Goal: Task Accomplishment & Management: Manage account settings

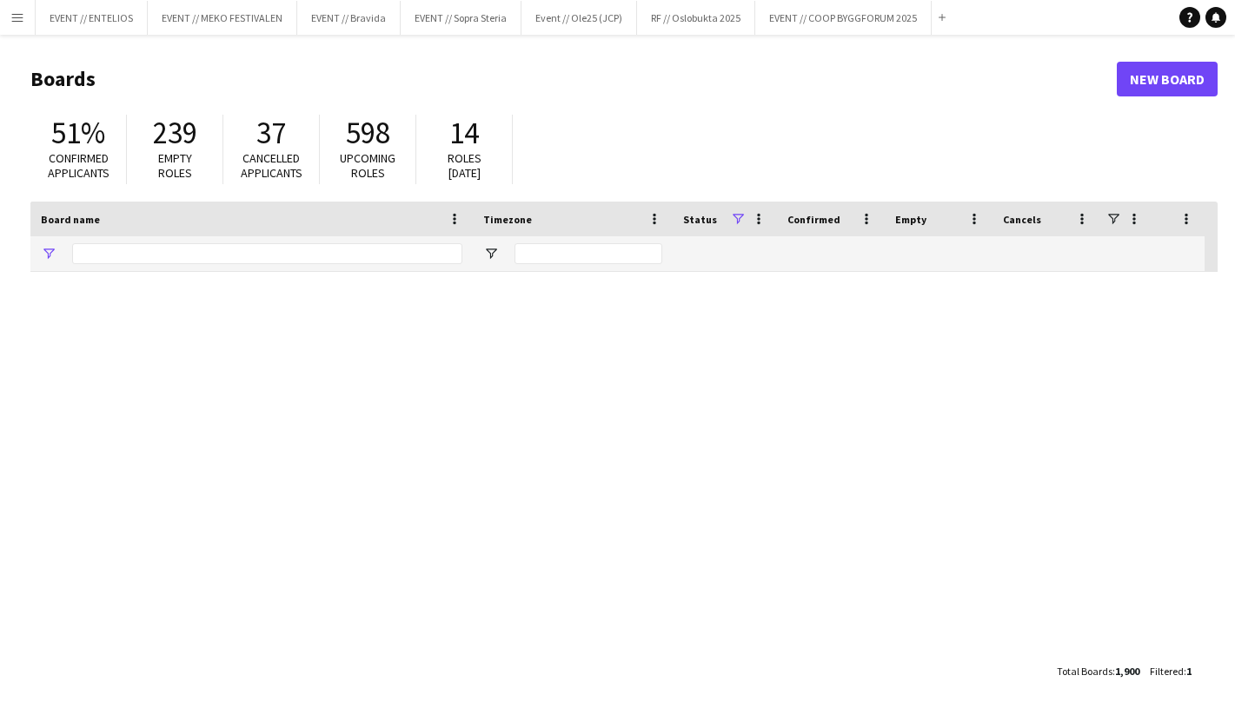
type input "*******"
click at [20, 16] on app-icon "Menu" at bounding box center [17, 17] width 14 height 14
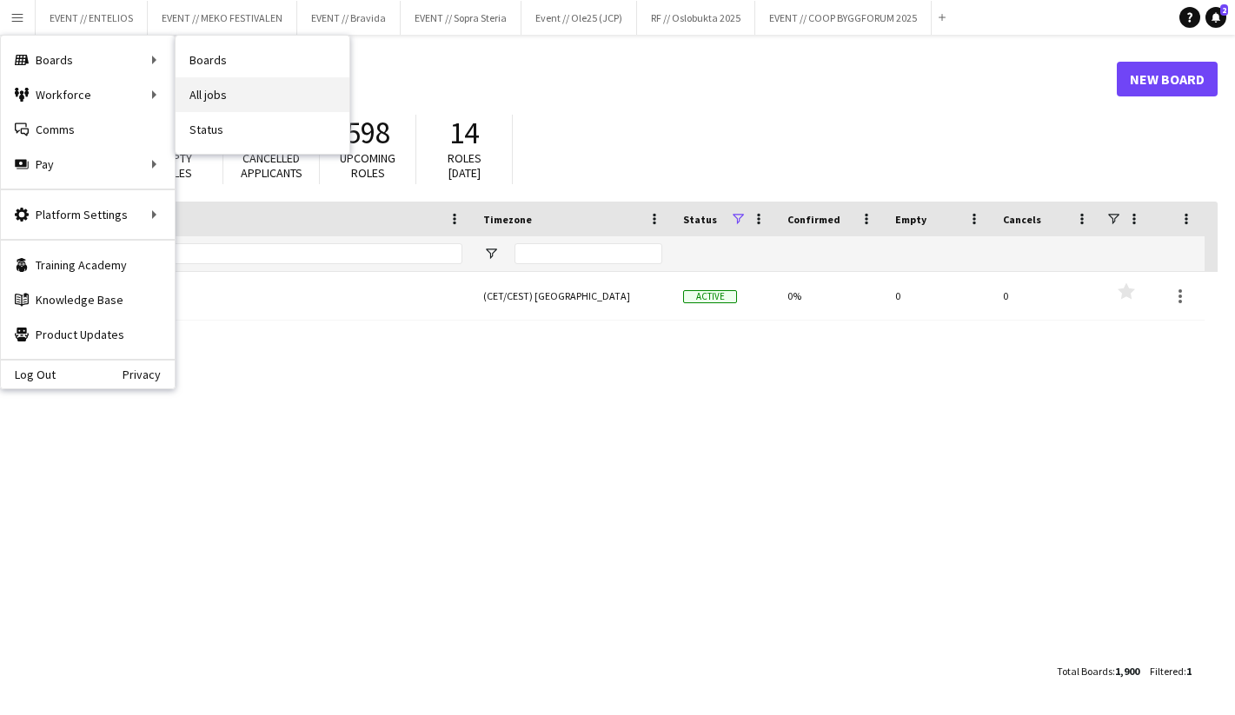
click at [218, 98] on link "All jobs" at bounding box center [263, 94] width 174 height 35
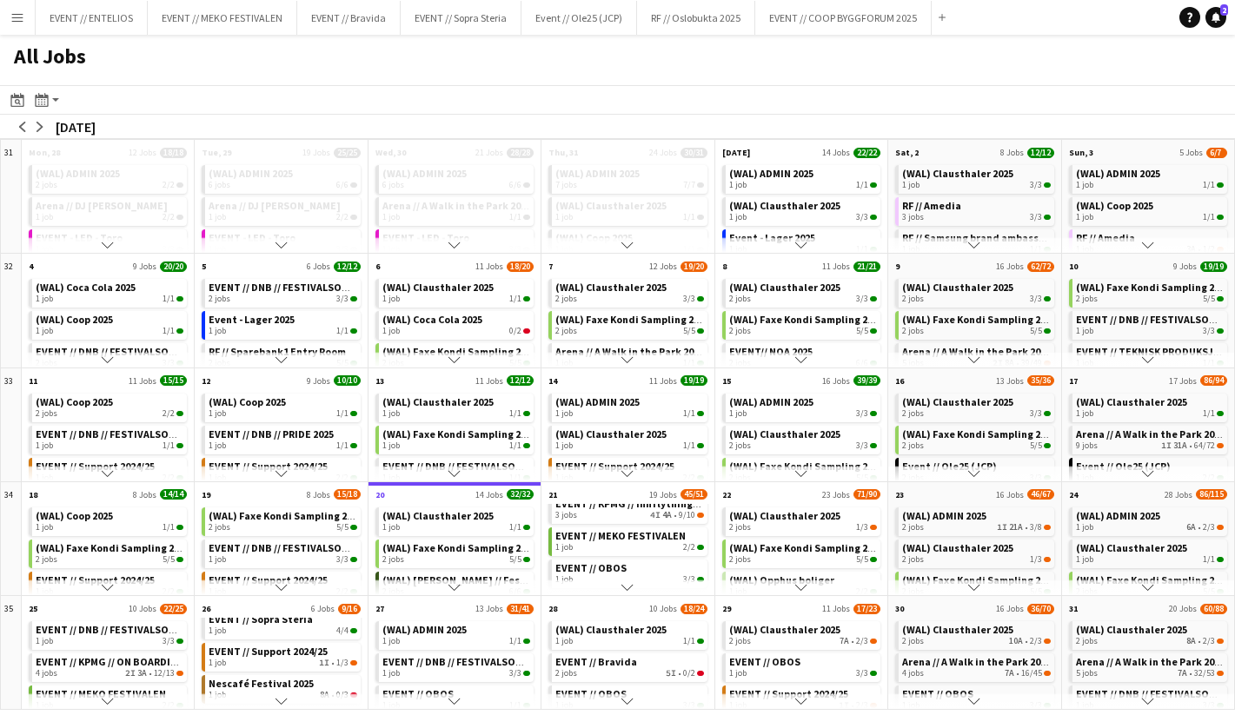
scroll to position [43, 0]
click at [271, 656] on span "EVENT // Sopra Steria" at bounding box center [261, 651] width 104 height 13
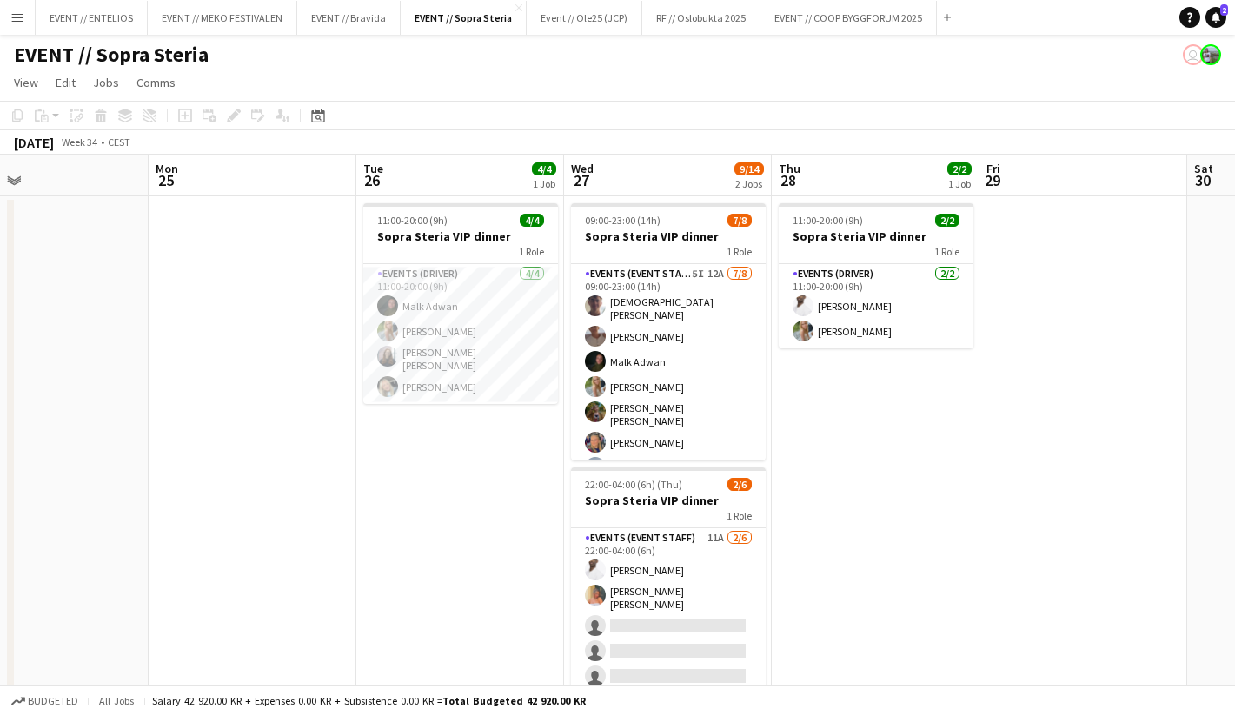
click at [474, 467] on app-date-cell "11:00-20:00 (9h) 4/4 Sopra Steria VIP dinner 1 Role Events (Driver) 4/4 11:00-2…" at bounding box center [460, 477] width 208 height 563
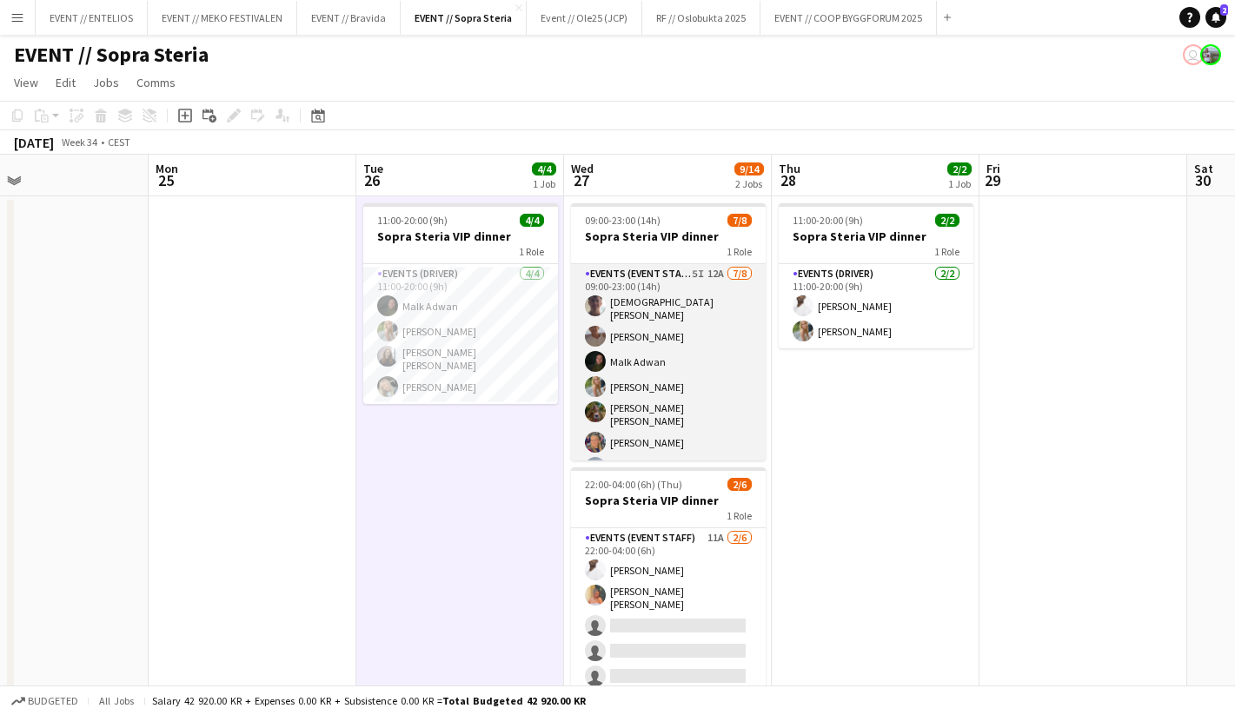
click at [675, 418] on app-card-role "Events (Event Staff) 5I 12A 7/8 09:00-23:00 (14h) Christian Tohje Charlie Thoma…" at bounding box center [668, 387] width 195 height 246
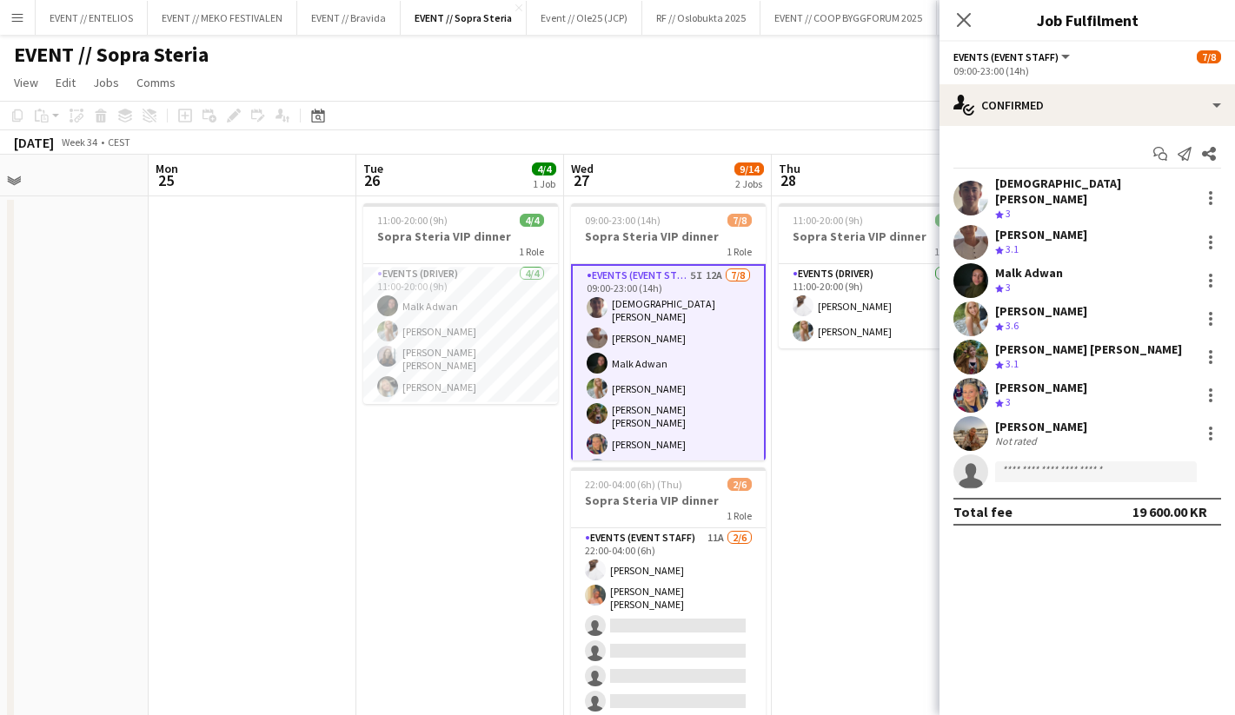
click at [428, 494] on app-date-cell "11:00-20:00 (9h) 4/4 Sopra Steria VIP dinner 1 Role Events (Driver) 4/4 11:00-2…" at bounding box center [460, 477] width 208 height 563
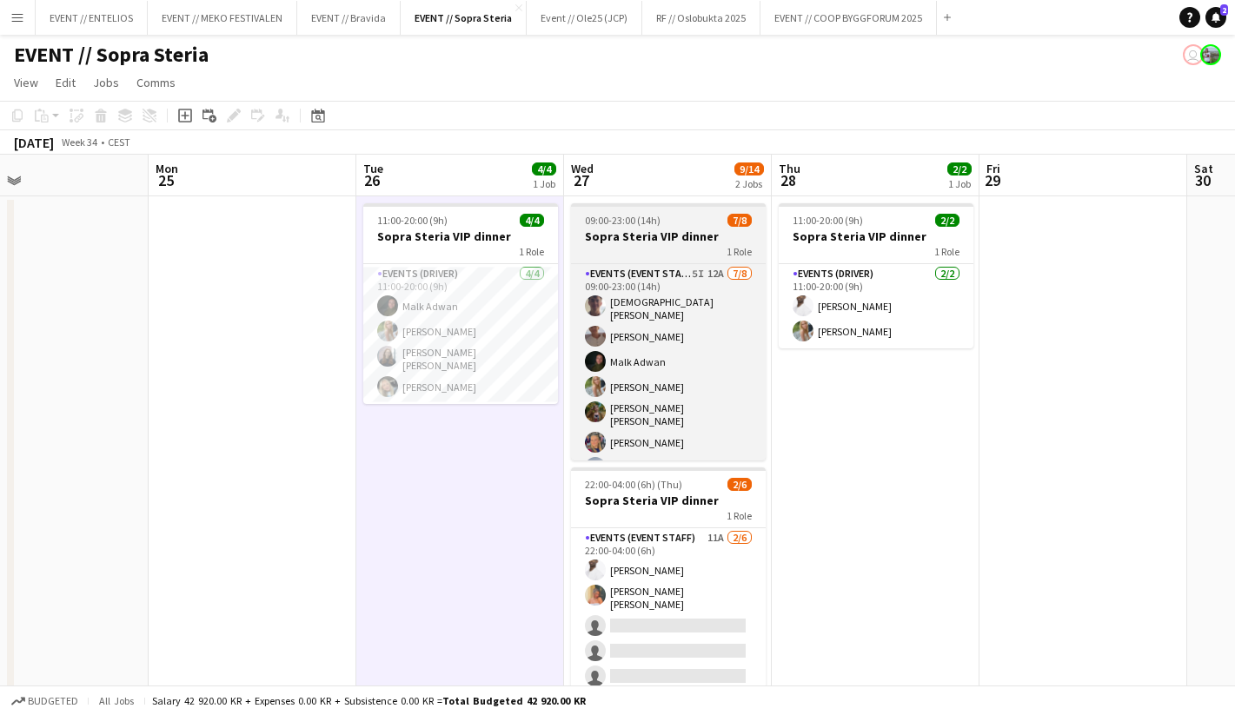
click at [618, 229] on h3 "Sopra Steria VIP dinner" at bounding box center [668, 237] width 195 height 16
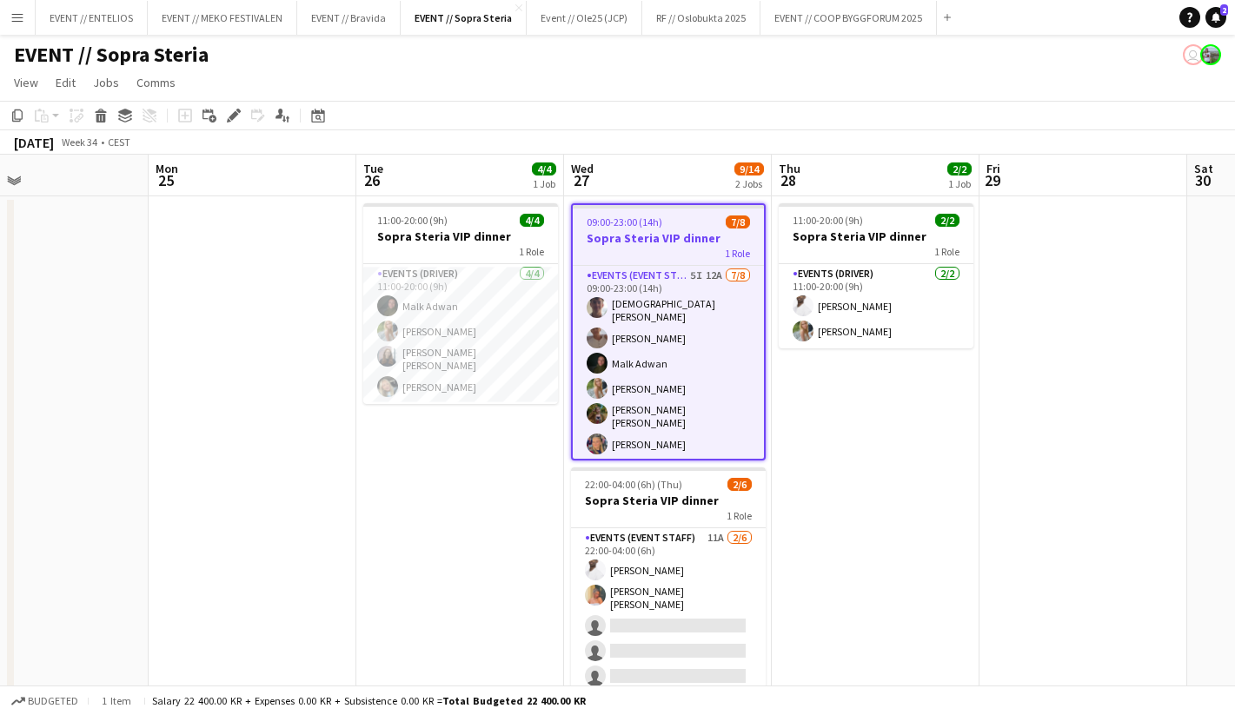
click at [225, 308] on app-date-cell at bounding box center [253, 477] width 208 height 563
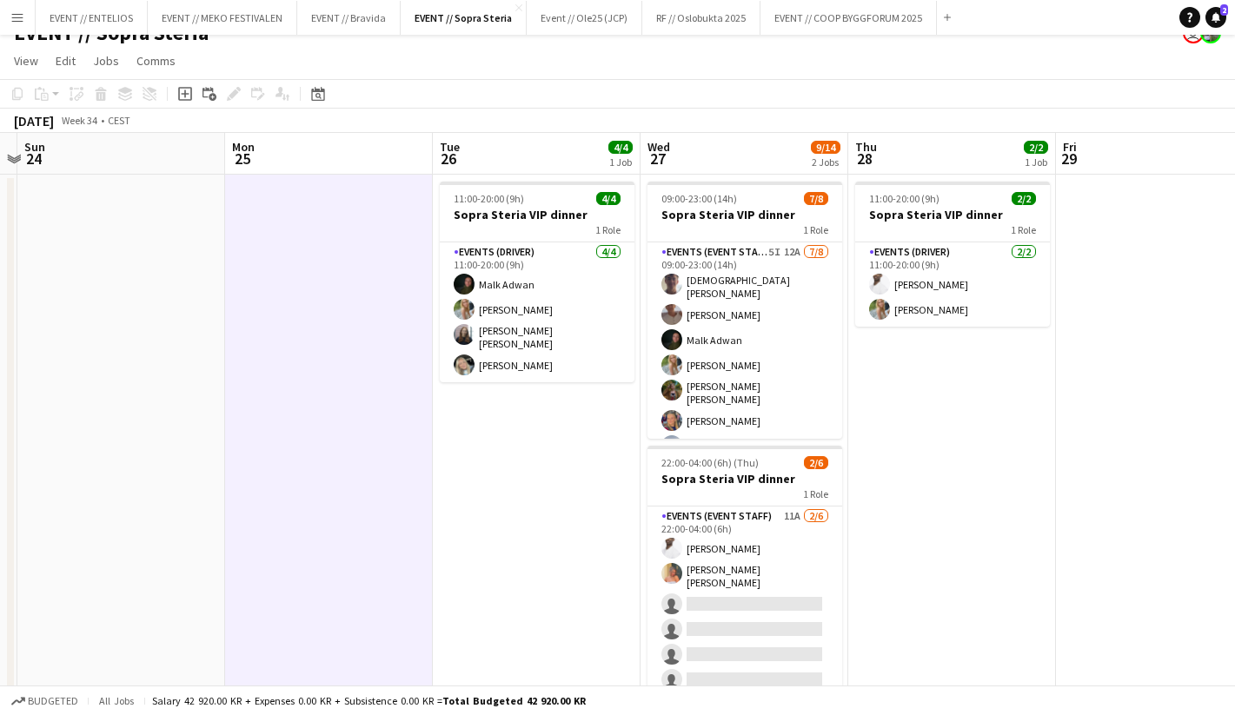
scroll to position [0, 641]
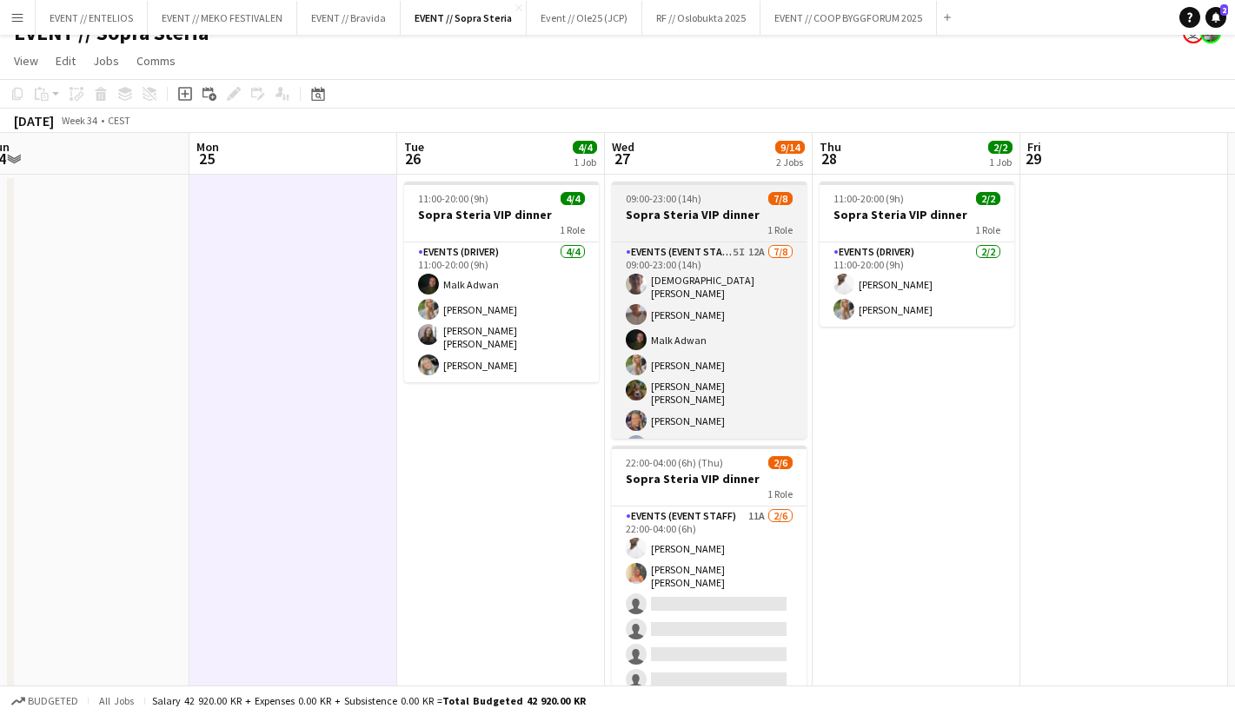
click at [672, 205] on app-job-card "09:00-23:00 (14h) 7/8 Sopra Steria VIP dinner 1 Role Events (Event Staff) 5I 12…" at bounding box center [709, 310] width 195 height 257
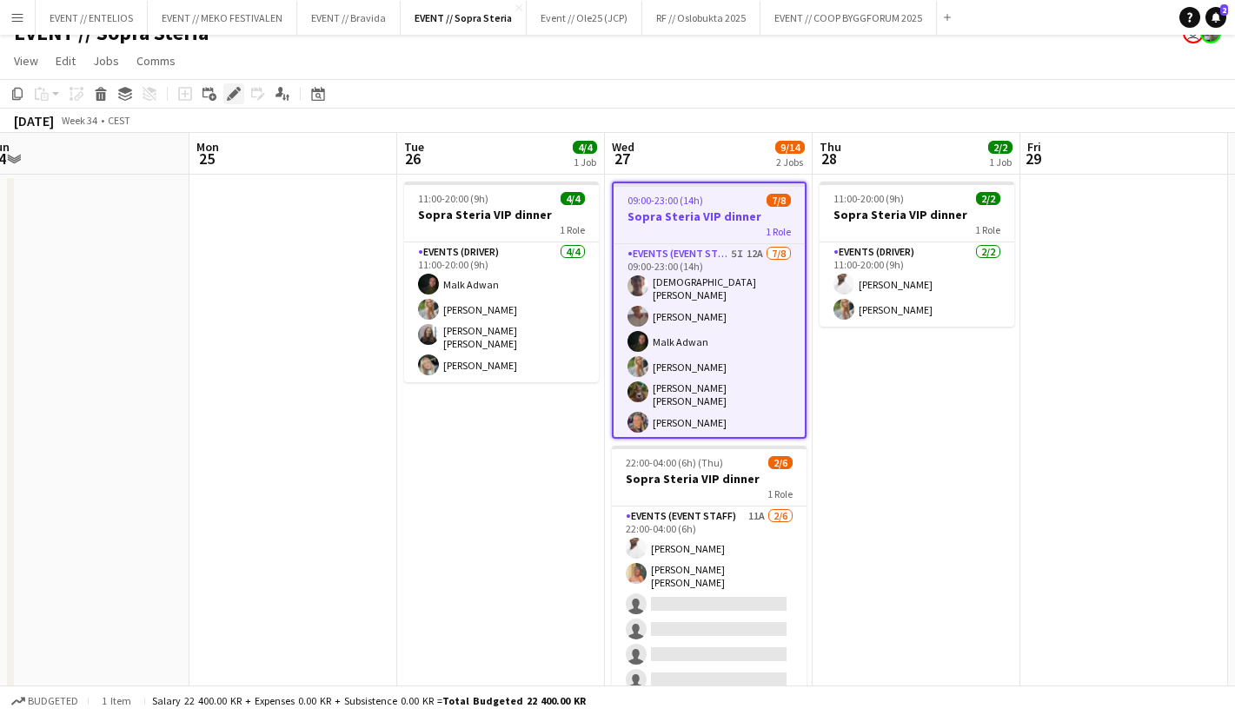
click at [241, 96] on div "Edit" at bounding box center [233, 93] width 21 height 21
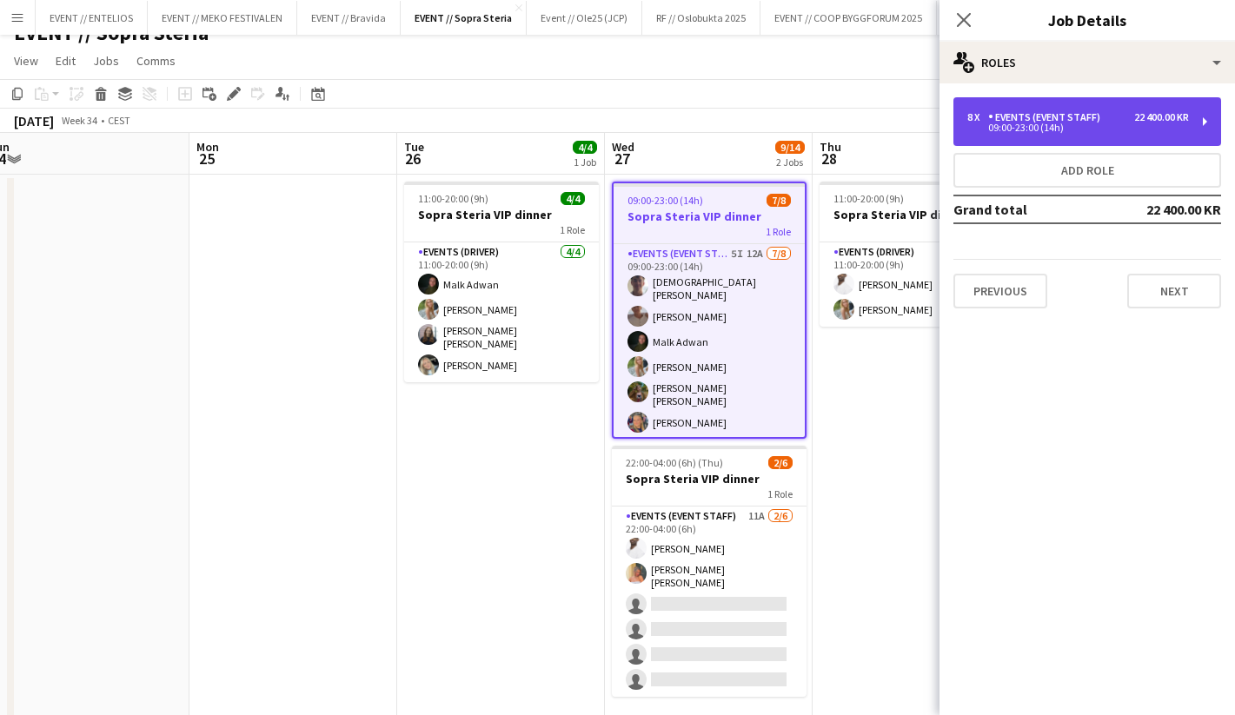
click at [1031, 104] on div "8 x Events (Event Staff) 22 400.00 KR 09:00-23:00 (14h)" at bounding box center [1087, 121] width 268 height 49
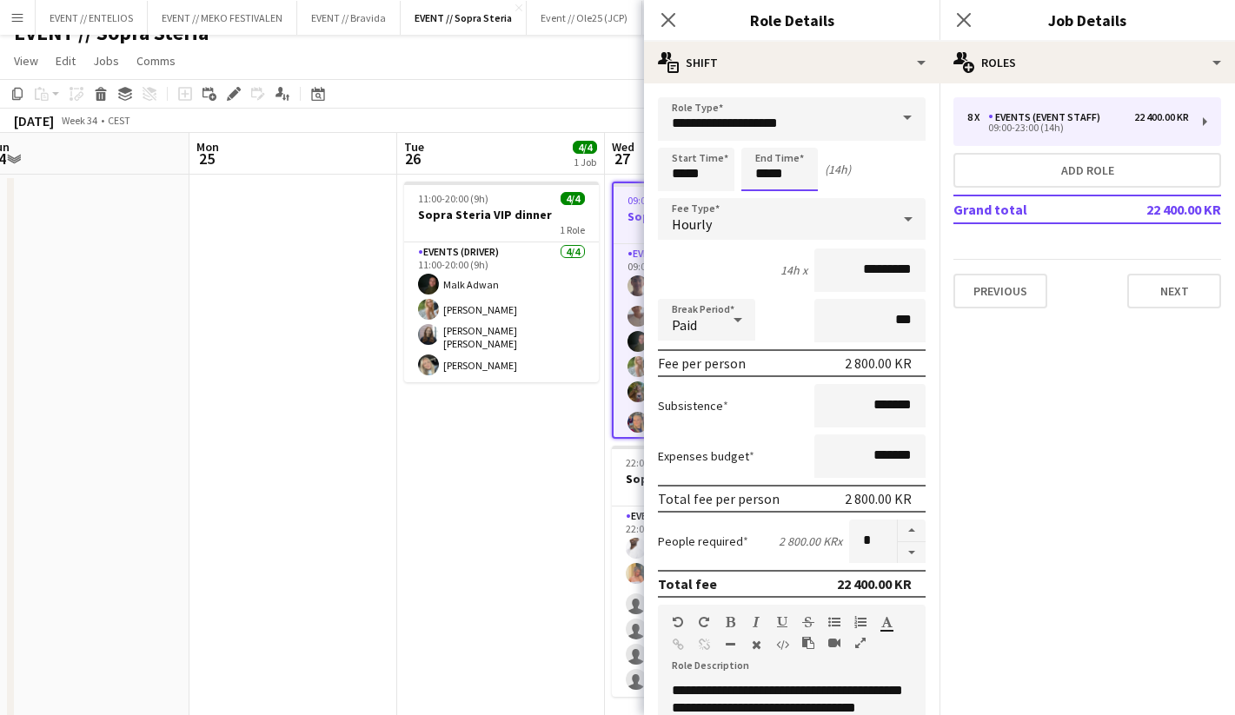
click at [778, 174] on input "*****" at bounding box center [779, 169] width 76 height 43
type input "*****"
click at [762, 145] on div at bounding box center [762, 138] width 35 height 17
click at [700, 173] on input "*****" at bounding box center [696, 169] width 76 height 43
click at [674, 144] on div at bounding box center [678, 138] width 35 height 17
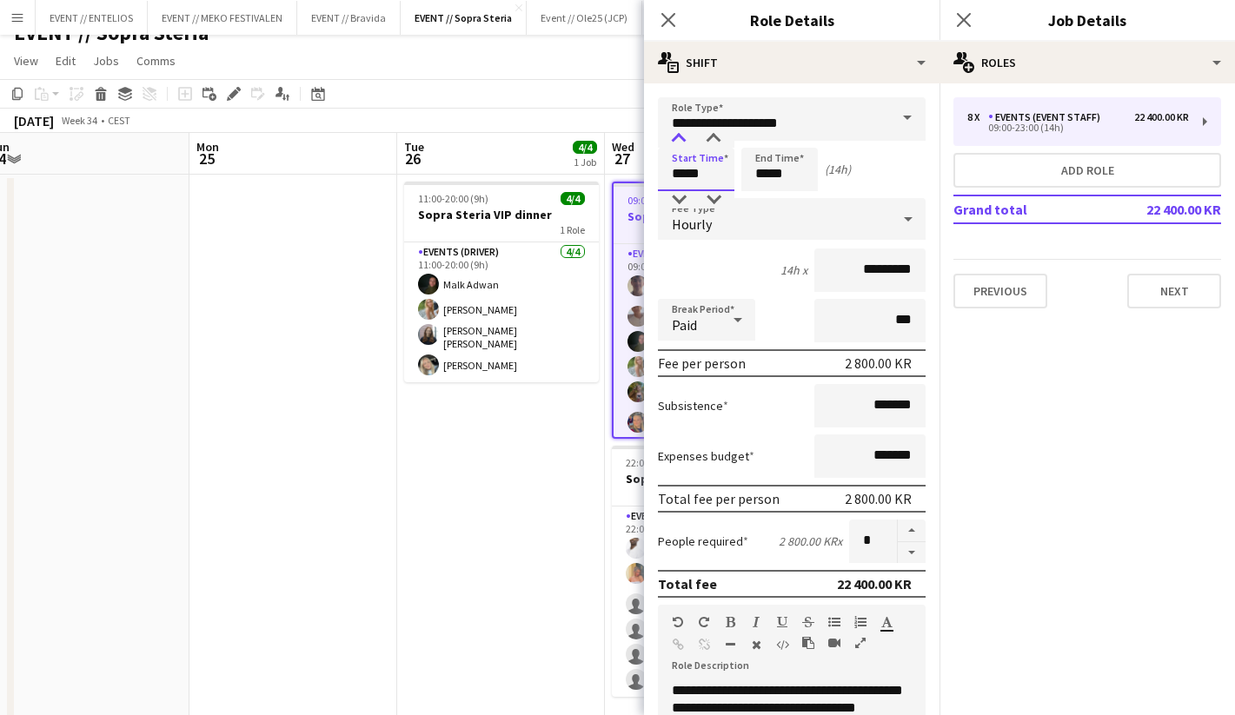
click at [674, 144] on div at bounding box center [678, 138] width 35 height 17
type input "*****"
click at [674, 144] on div at bounding box center [678, 138] width 35 height 17
click at [555, 446] on app-date-cell "11:00-20:00 (9h) 4/4 Sopra Steria VIP dinner 1 Role Events (Driver) 4/4 11:00-2…" at bounding box center [501, 456] width 208 height 563
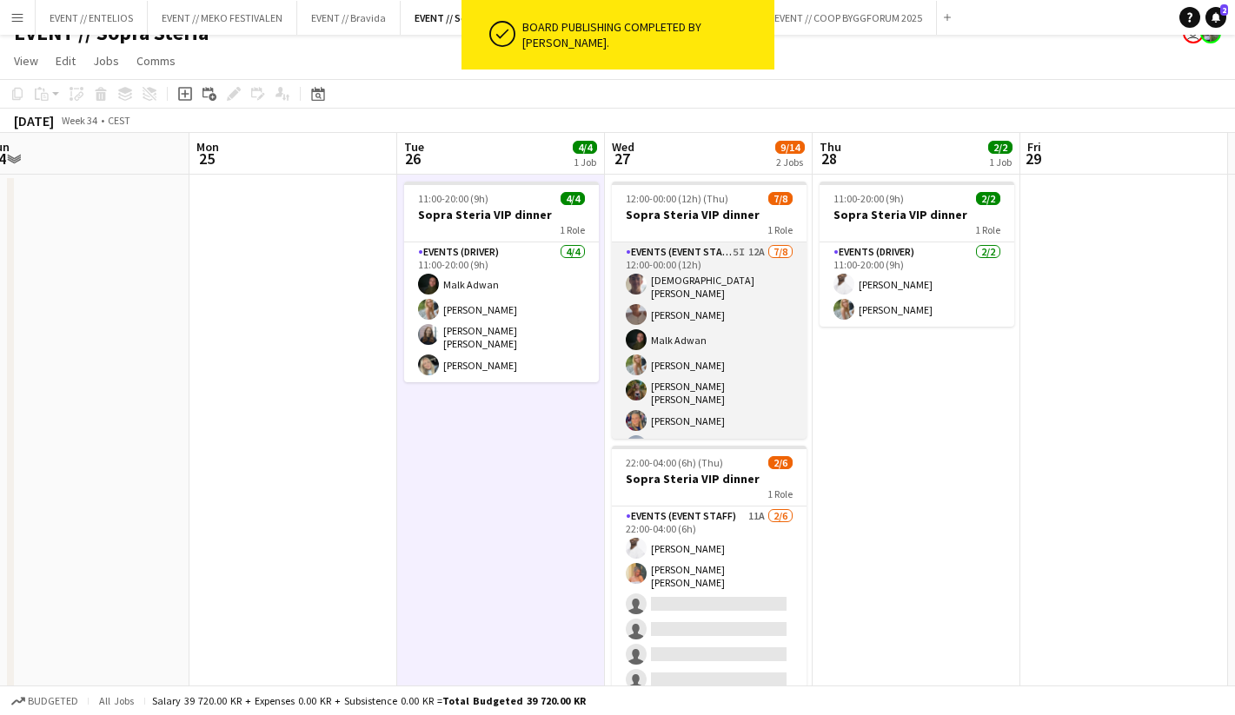
scroll to position [39, 0]
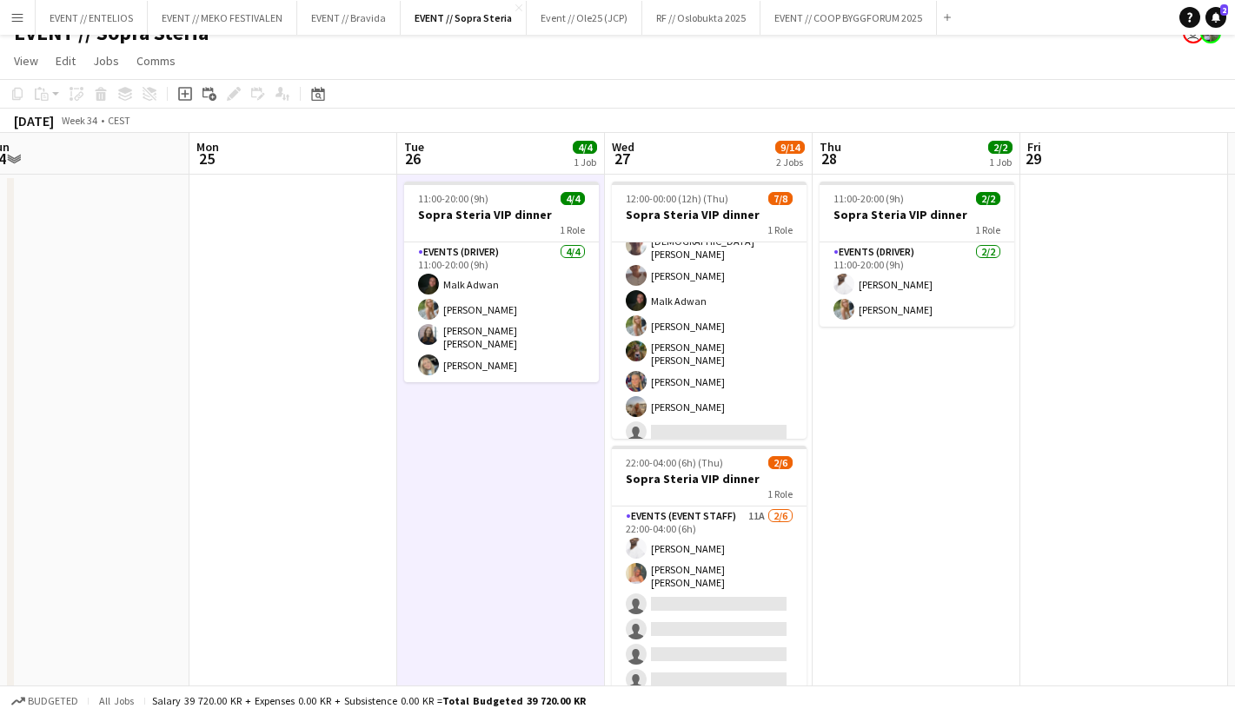
click at [479, 420] on app-date-cell "11:00-20:00 (9h) 4/4 Sopra Steria VIP dinner 1 Role Events (Driver) 4/4 11:00-2…" at bounding box center [501, 456] width 208 height 563
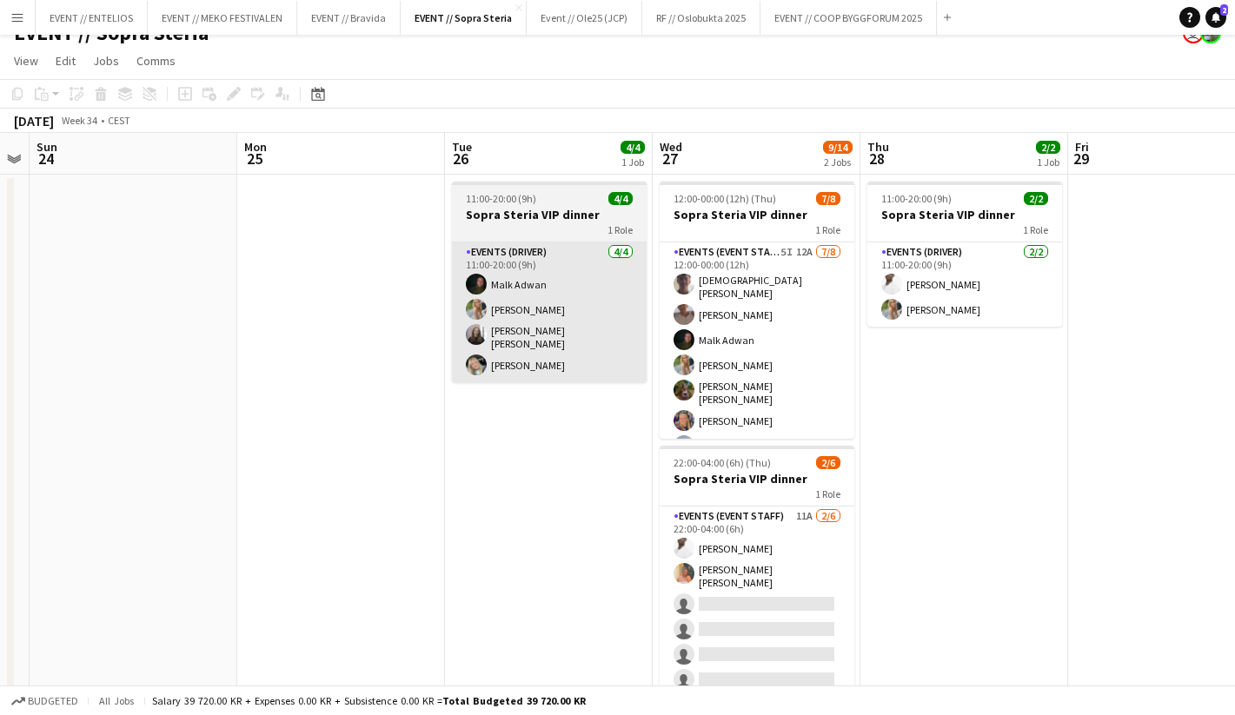
scroll to position [0, 627]
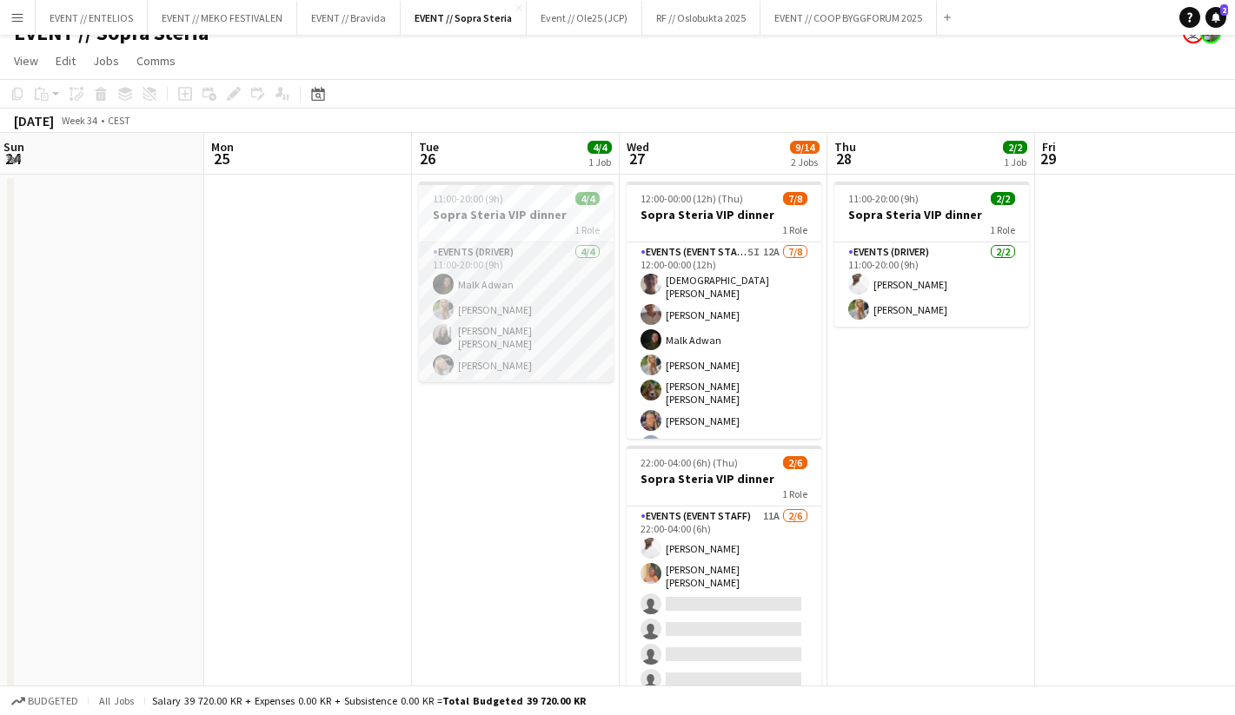
click at [560, 368] on app-card-role "Events (Driver) 4/4 11:00-20:00 (9h) Malk Adwan Julia Holme Helene Sofie Braate…" at bounding box center [516, 312] width 195 height 140
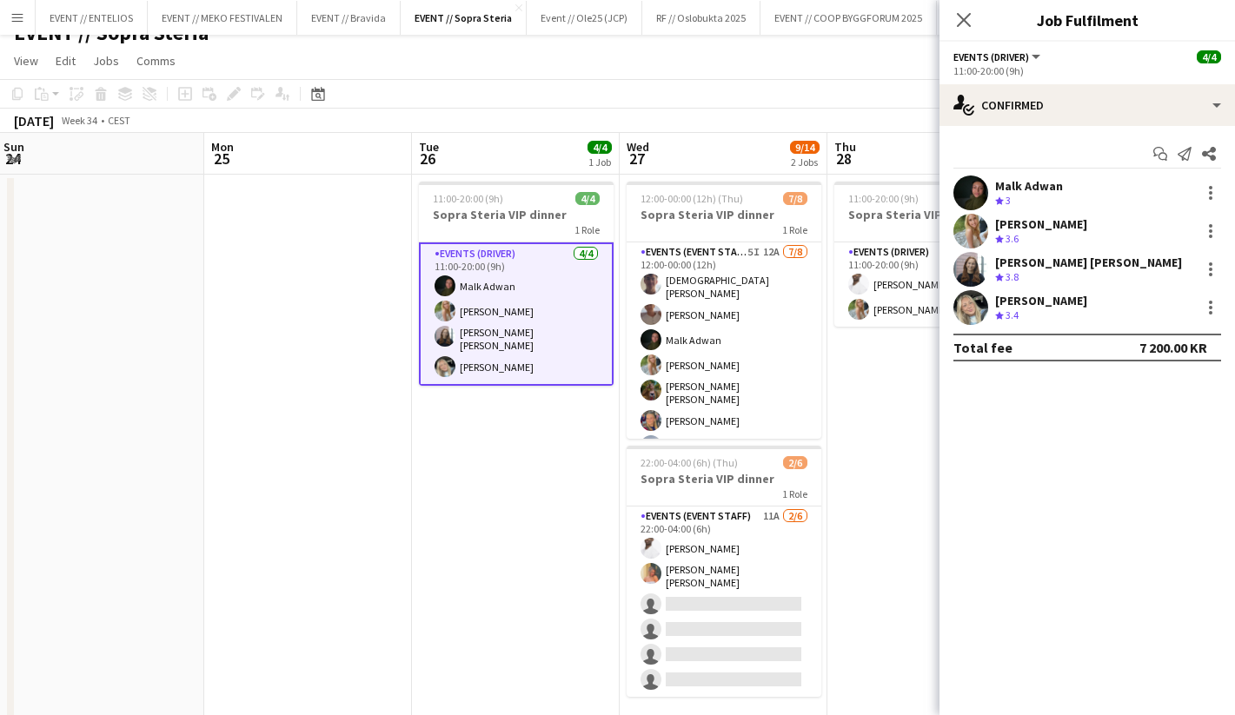
click at [523, 438] on app-date-cell "11:00-20:00 (9h) 4/4 Sopra Steria VIP dinner 1 Role Events (Driver) 4/4 11:00-2…" at bounding box center [516, 456] width 208 height 563
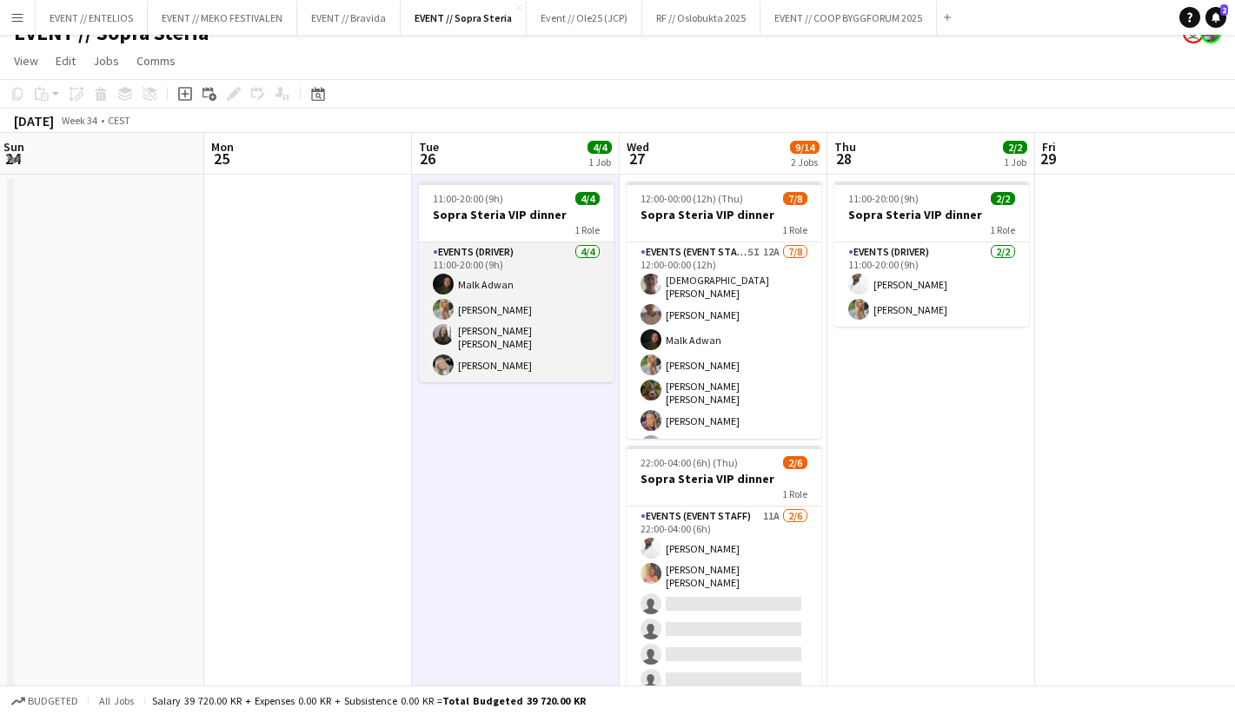
click at [527, 348] on app-card-role "Events (Driver) 4/4 11:00-20:00 (9h) Malk Adwan Julia Holme Helene Sofie Braate…" at bounding box center [516, 312] width 195 height 140
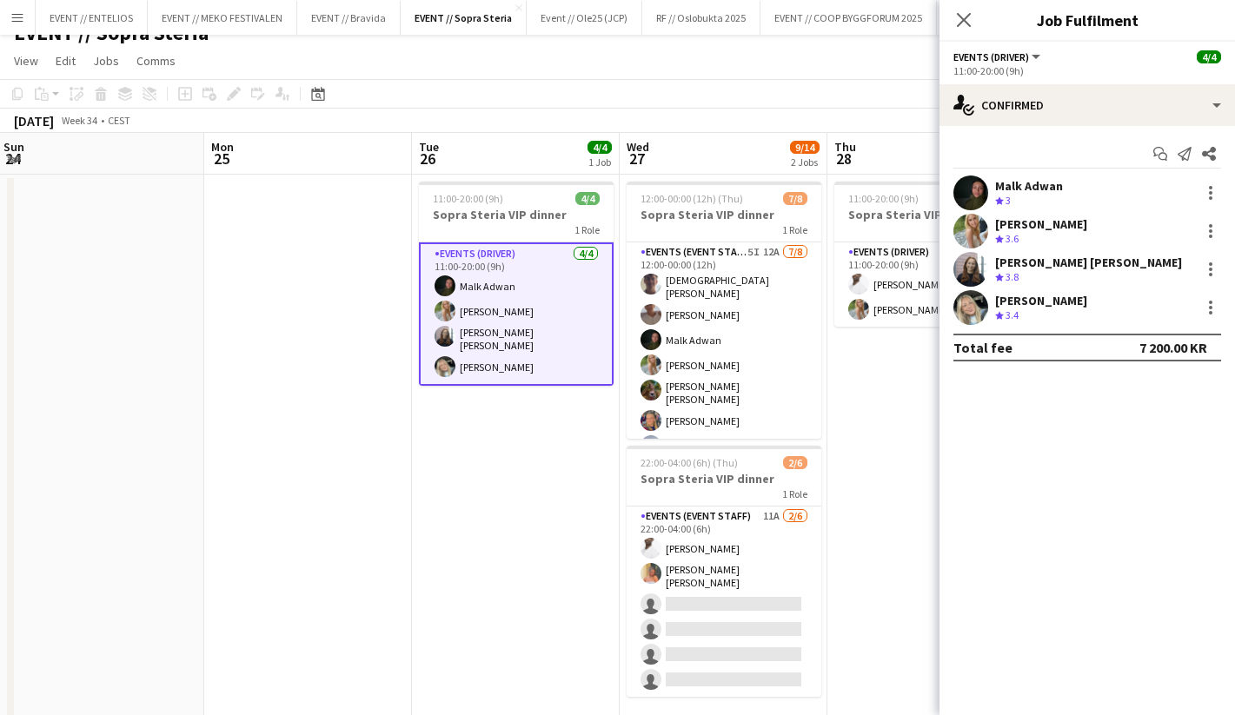
click at [333, 401] on app-date-cell at bounding box center [308, 456] width 208 height 563
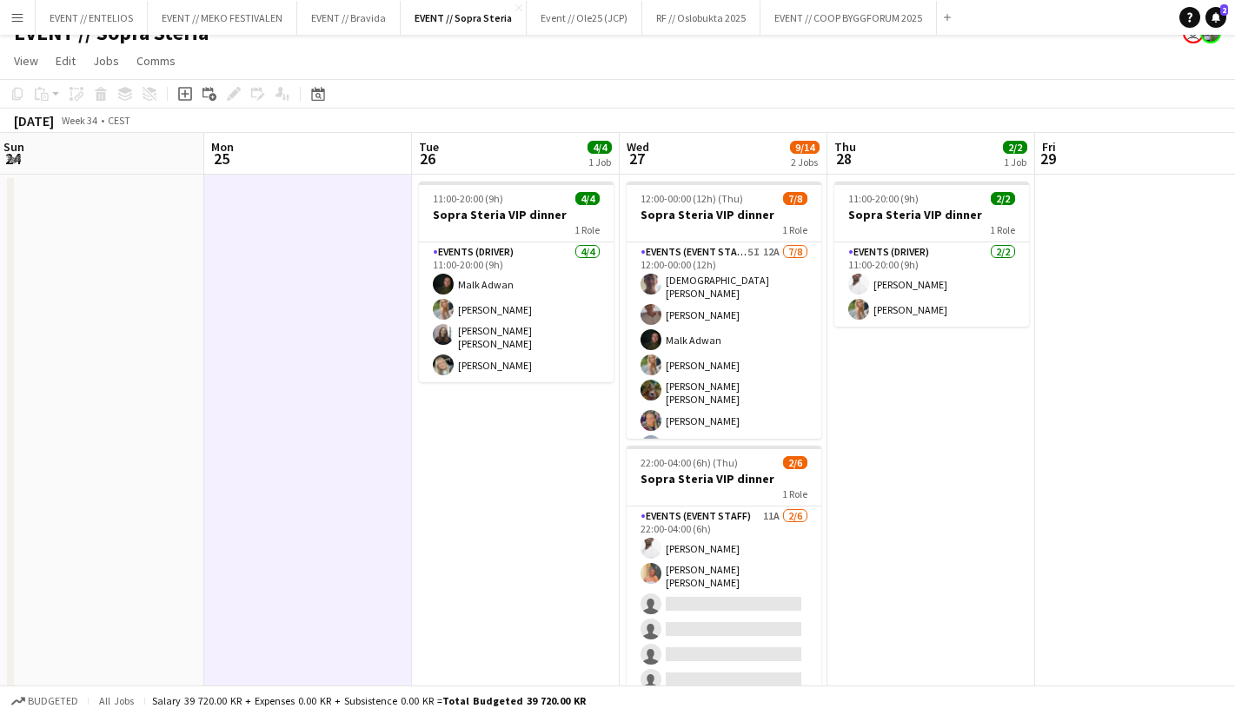
scroll to position [0, 661]
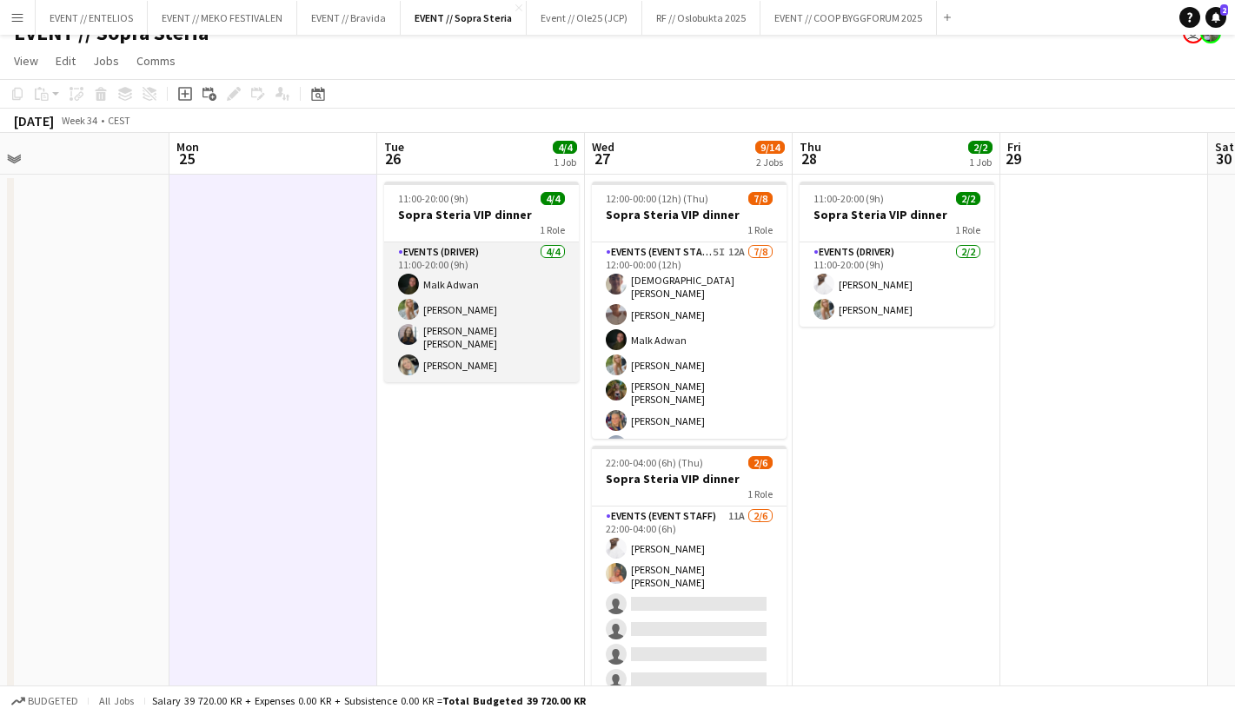
click at [451, 300] on app-card-role "Events (Driver) 4/4 11:00-20:00 (9h) Malk Adwan Julia Holme Helene Sofie Braate…" at bounding box center [481, 312] width 195 height 140
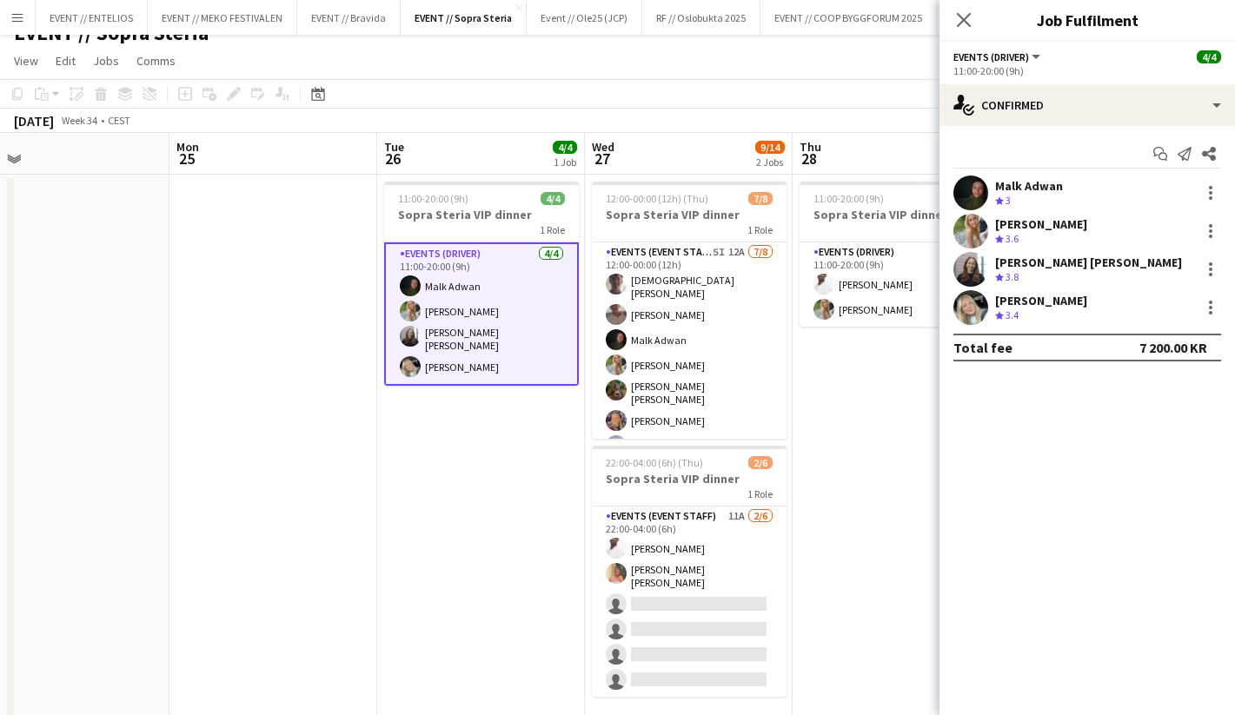
scroll to position [63, 0]
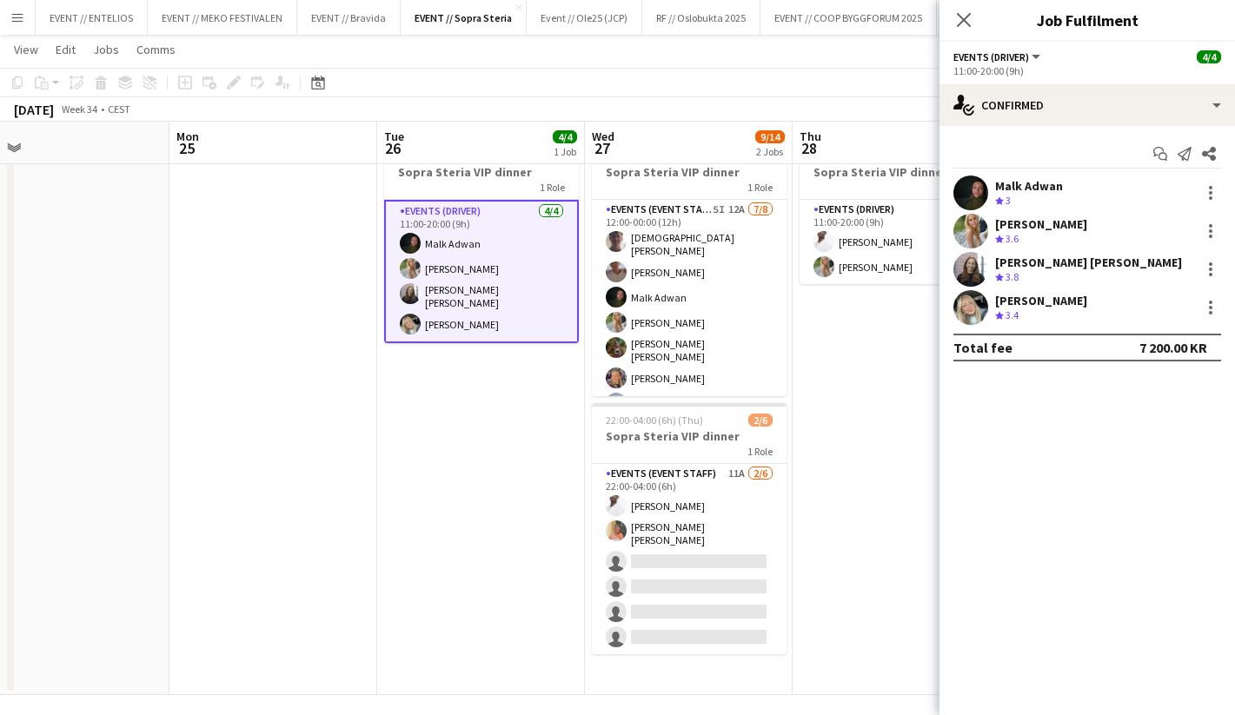
click at [423, 401] on app-date-cell "11:00-20:00 (9h) 4/4 Sopra Steria VIP dinner 1 Role Events (Driver) 4/4 11:00-2…" at bounding box center [481, 413] width 208 height 563
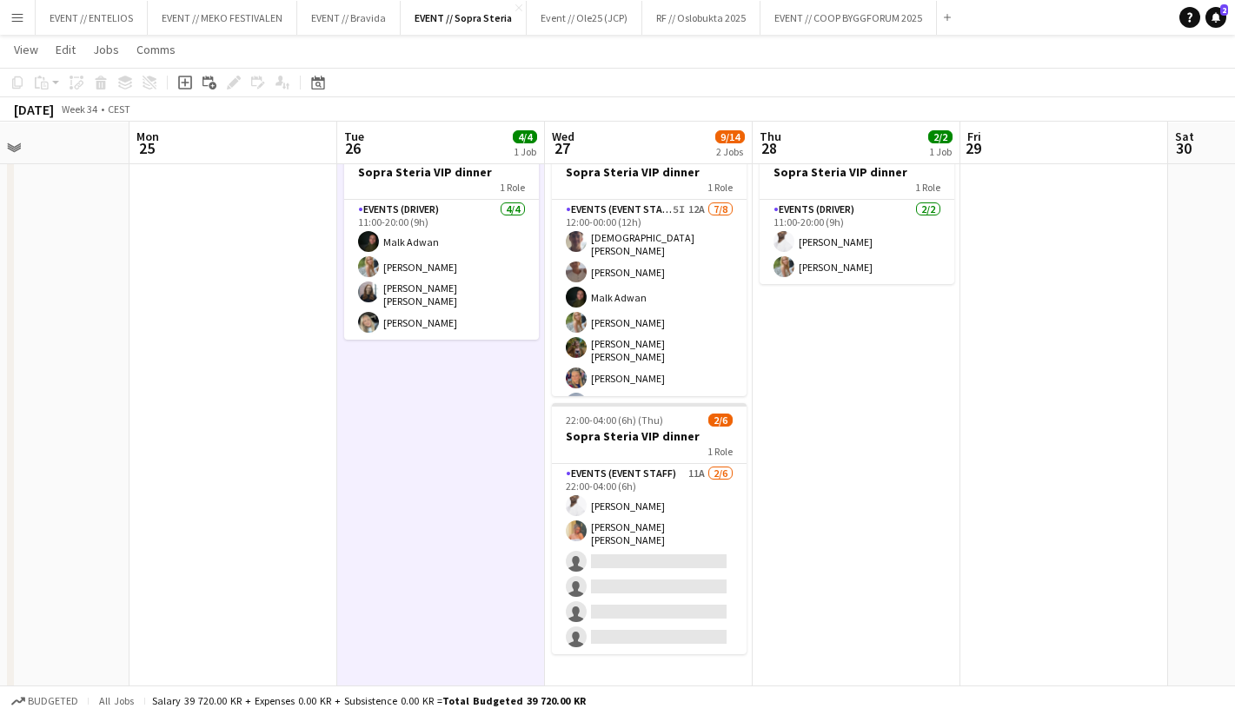
scroll to position [0, 499]
